Goal: Connect with others: Connect with others

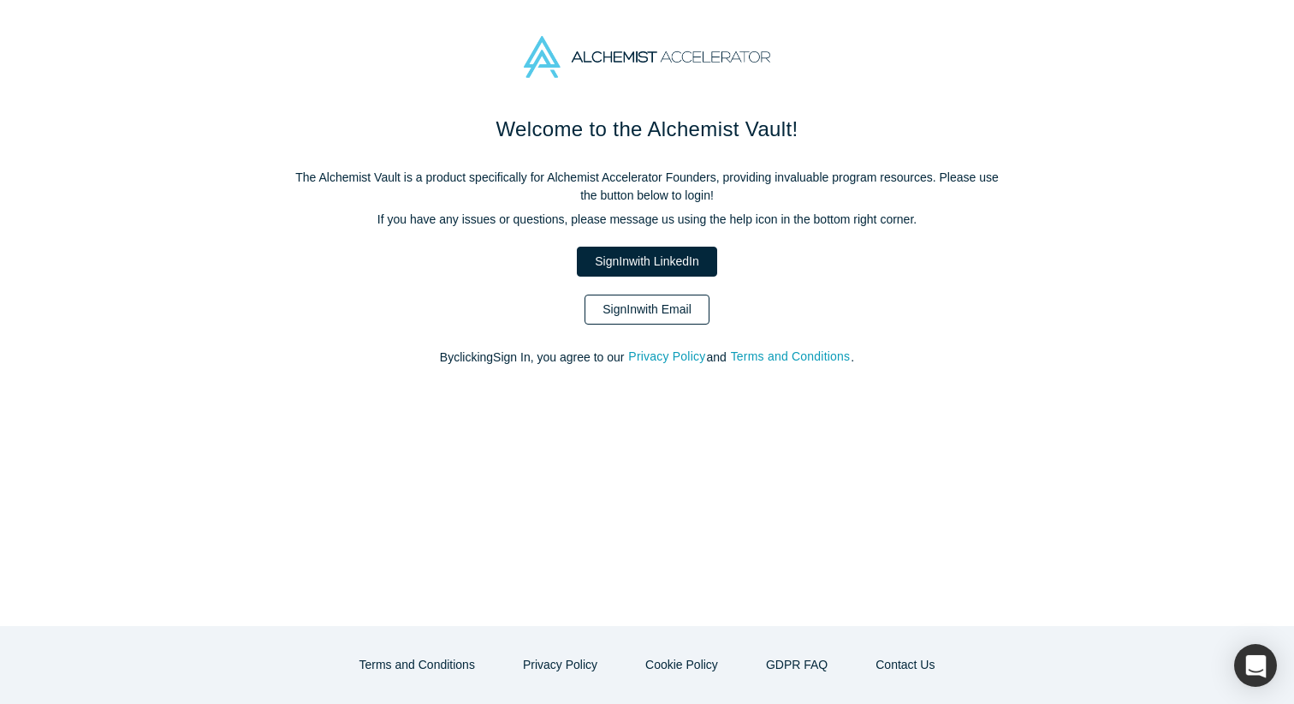
click at [685, 310] on link "Sign In with Email" at bounding box center [647, 309] width 125 height 30
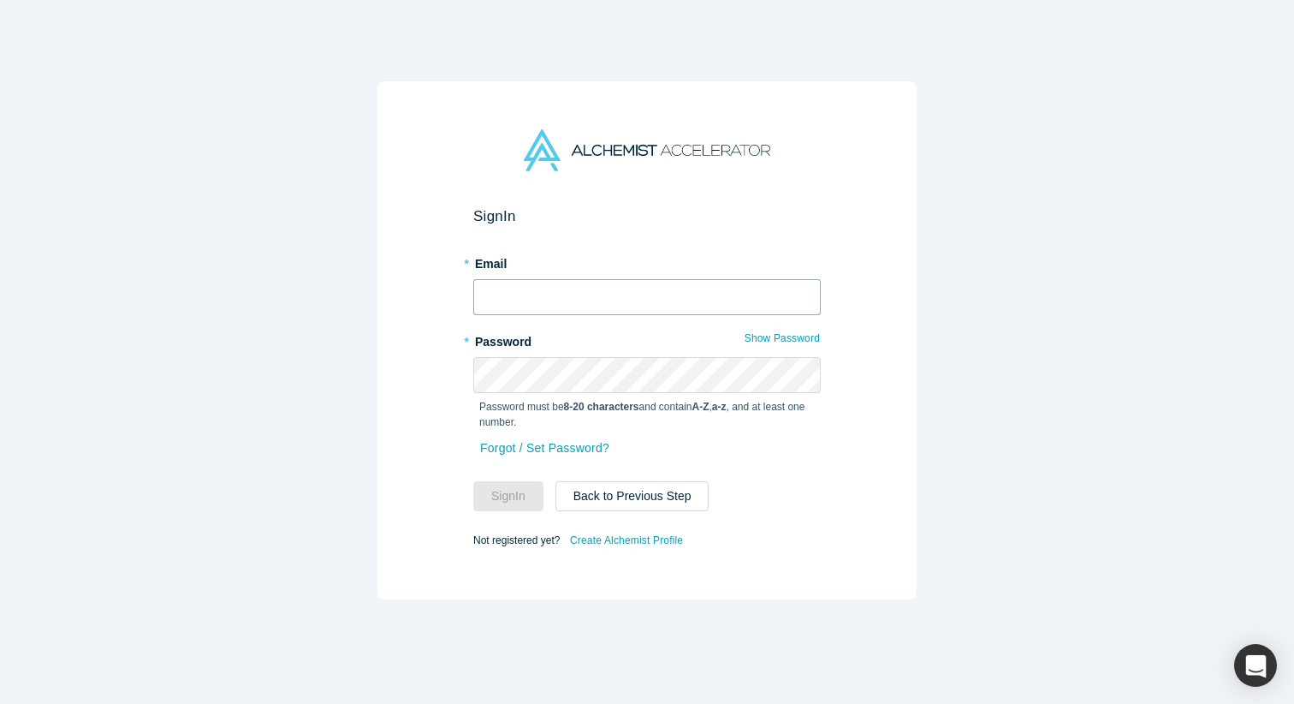
click at [668, 288] on input "text" at bounding box center [647, 297] width 348 height 36
type input "[EMAIL_ADDRESS][DOMAIN_NAME]"
click at [473, 481] on button "Sign In" at bounding box center [508, 496] width 70 height 30
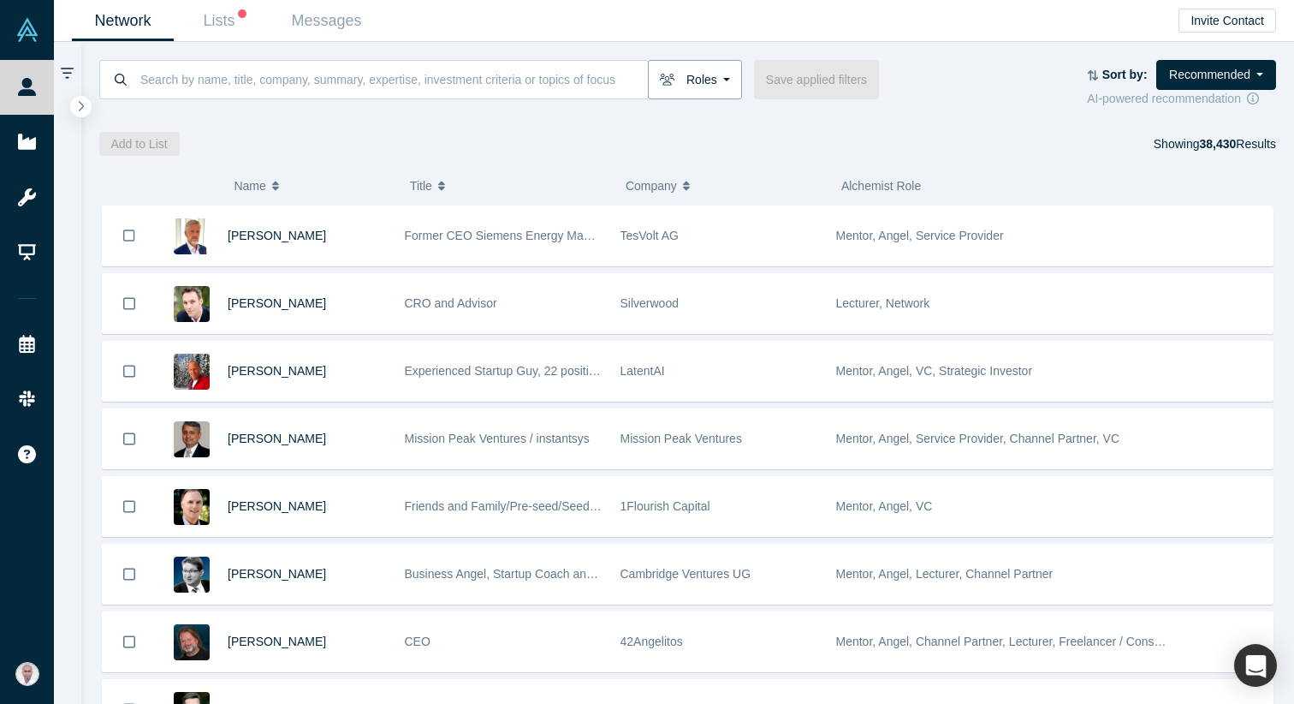
click at [696, 86] on button "Roles" at bounding box center [695, 79] width 94 height 39
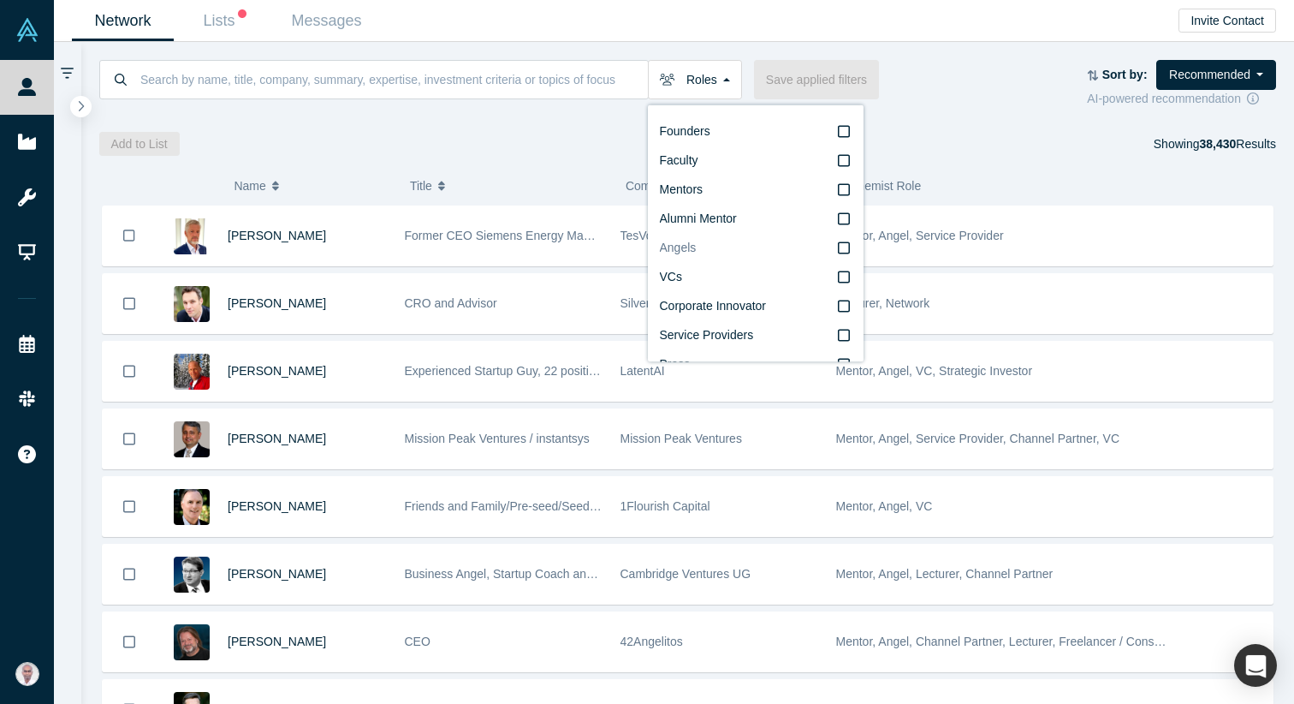
click at [851, 246] on label "Angels" at bounding box center [756, 248] width 192 height 29
click at [0, 0] on input "Angels" at bounding box center [0, 0] width 0 height 0
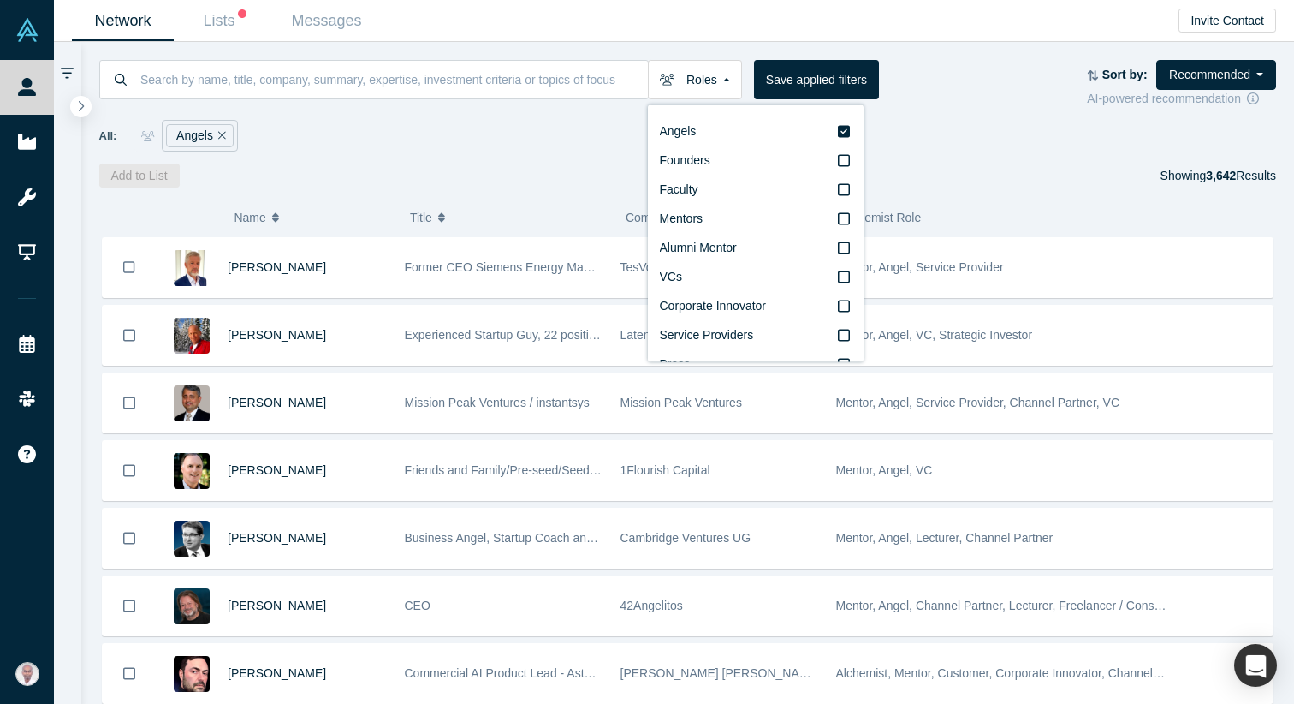
click at [1026, 129] on div "All: Angels" at bounding box center [688, 136] width 1178 height 32
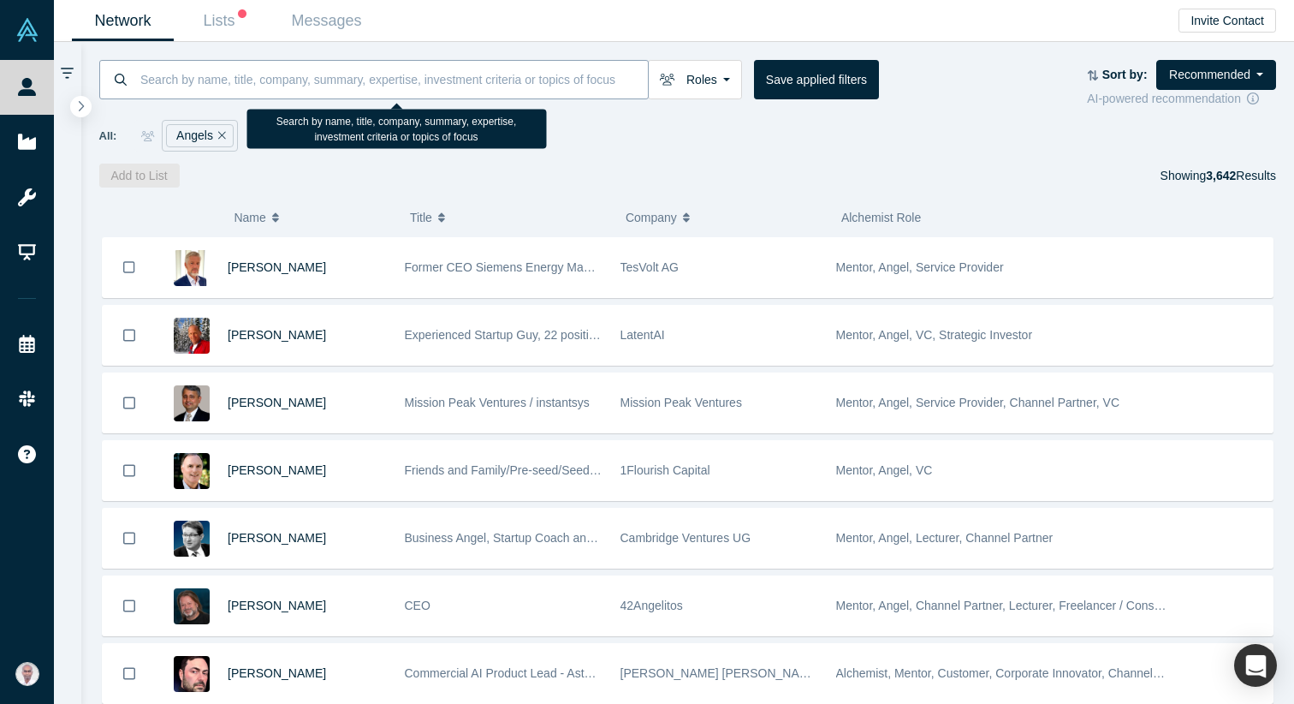
click at [292, 74] on input at bounding box center [393, 79] width 509 height 40
type input "healthcare"
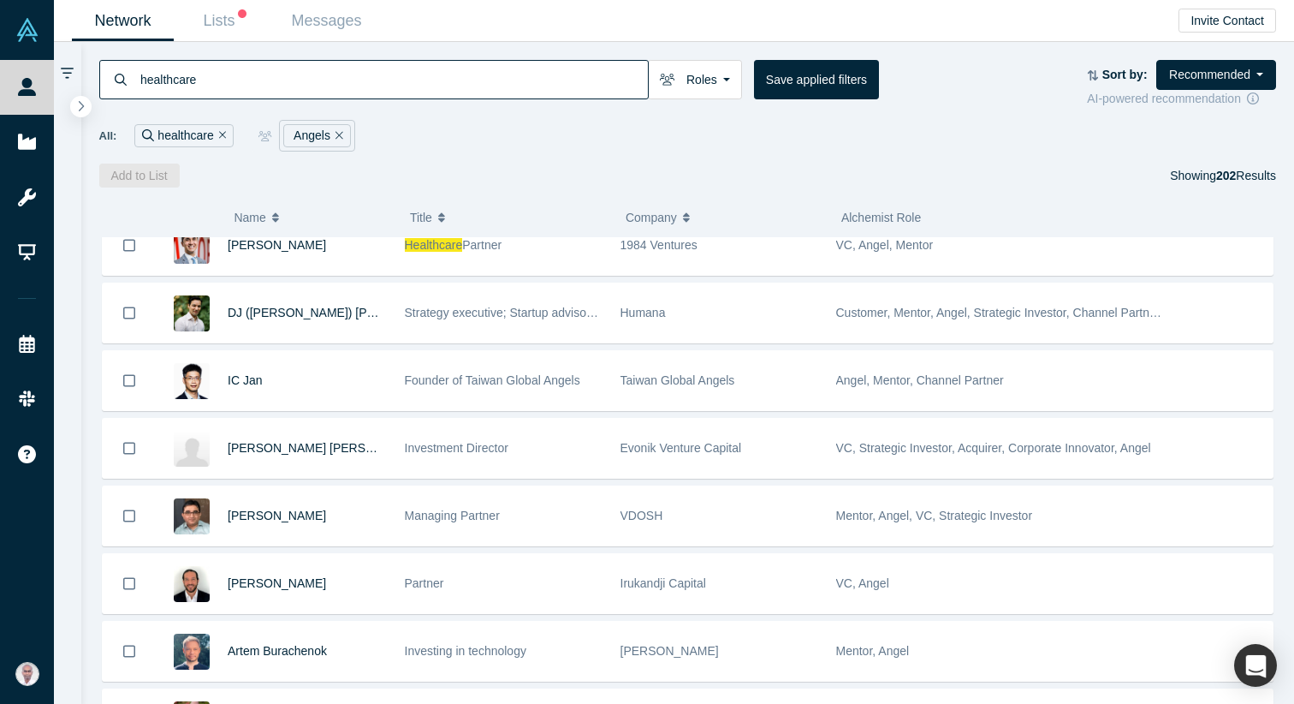
scroll to position [972, 0]
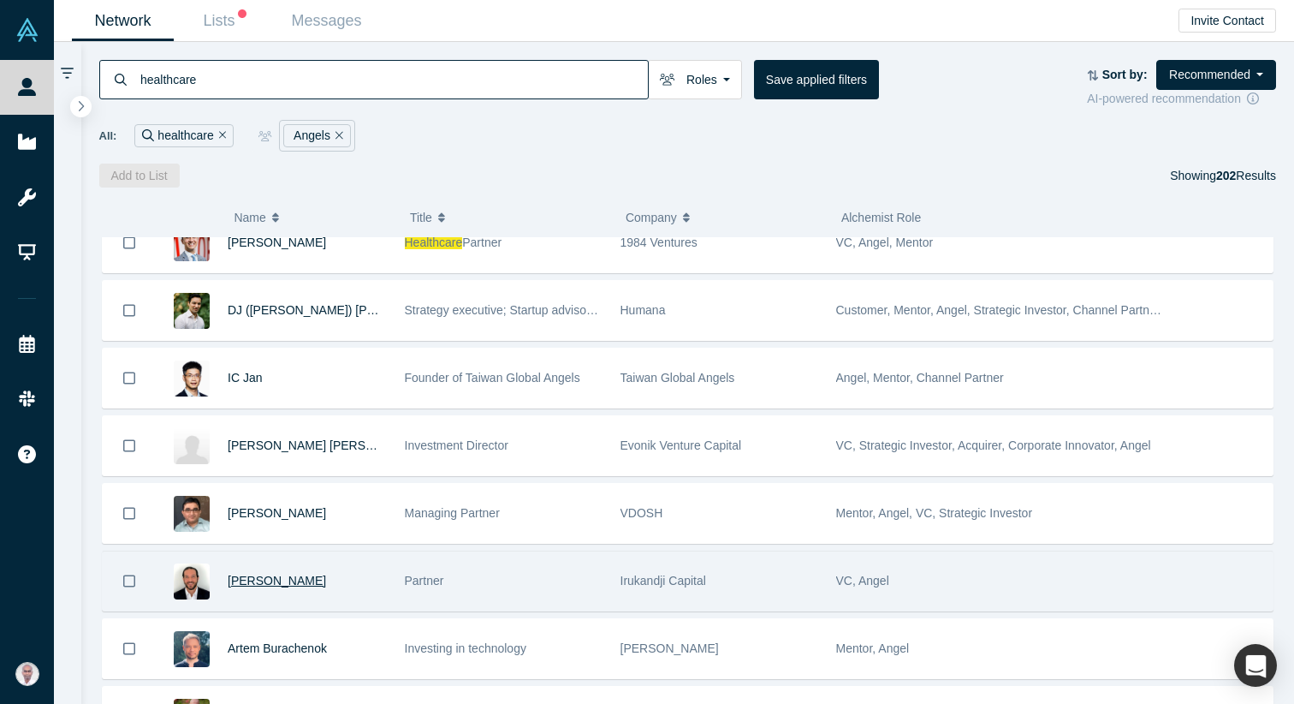
click at [269, 585] on span "[PERSON_NAME]" at bounding box center [277, 581] width 98 height 14
click at [269, 585] on div "Network Lists Messages Invite Contact healthcare Roles Angels Founders Faculty …" at bounding box center [674, 352] width 1240 height 704
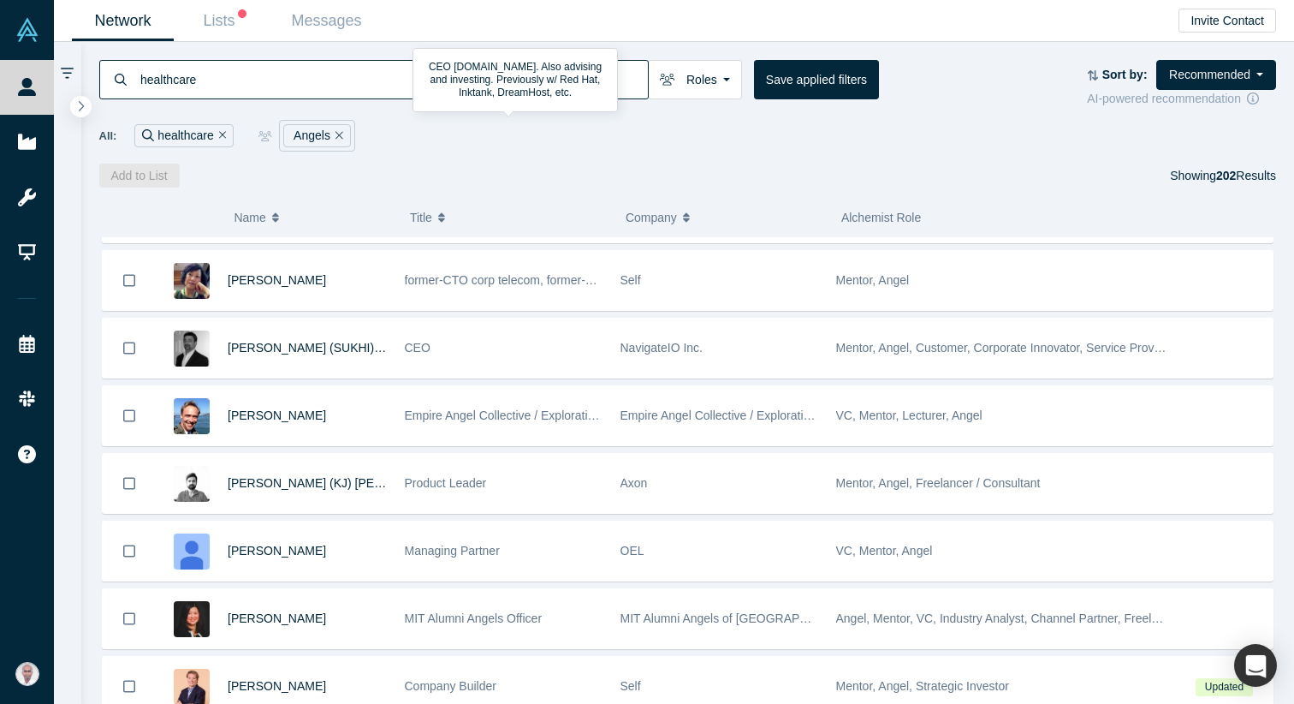
scroll to position [395, 0]
